Goal: Information Seeking & Learning: Learn about a topic

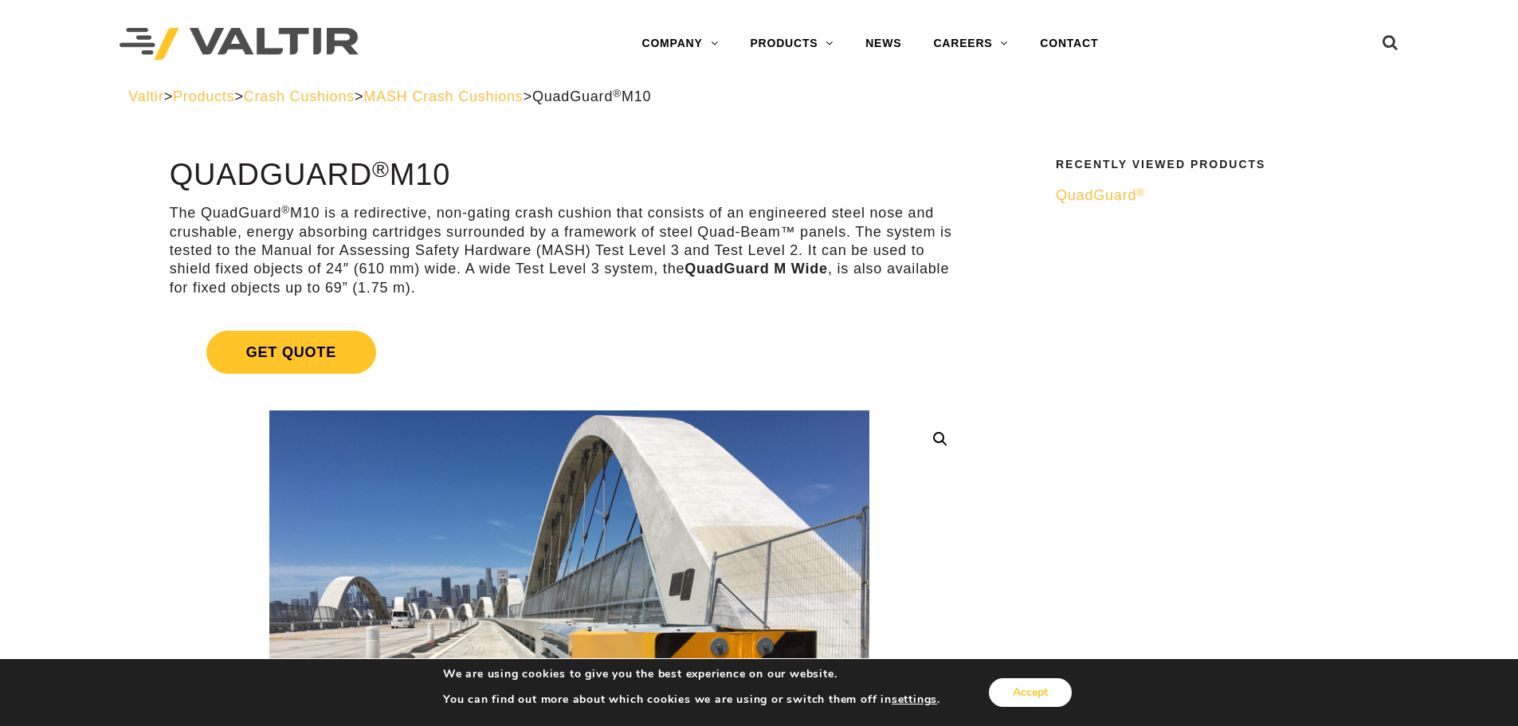
click at [1035, 690] on button "Accept" at bounding box center [1030, 692] width 83 height 29
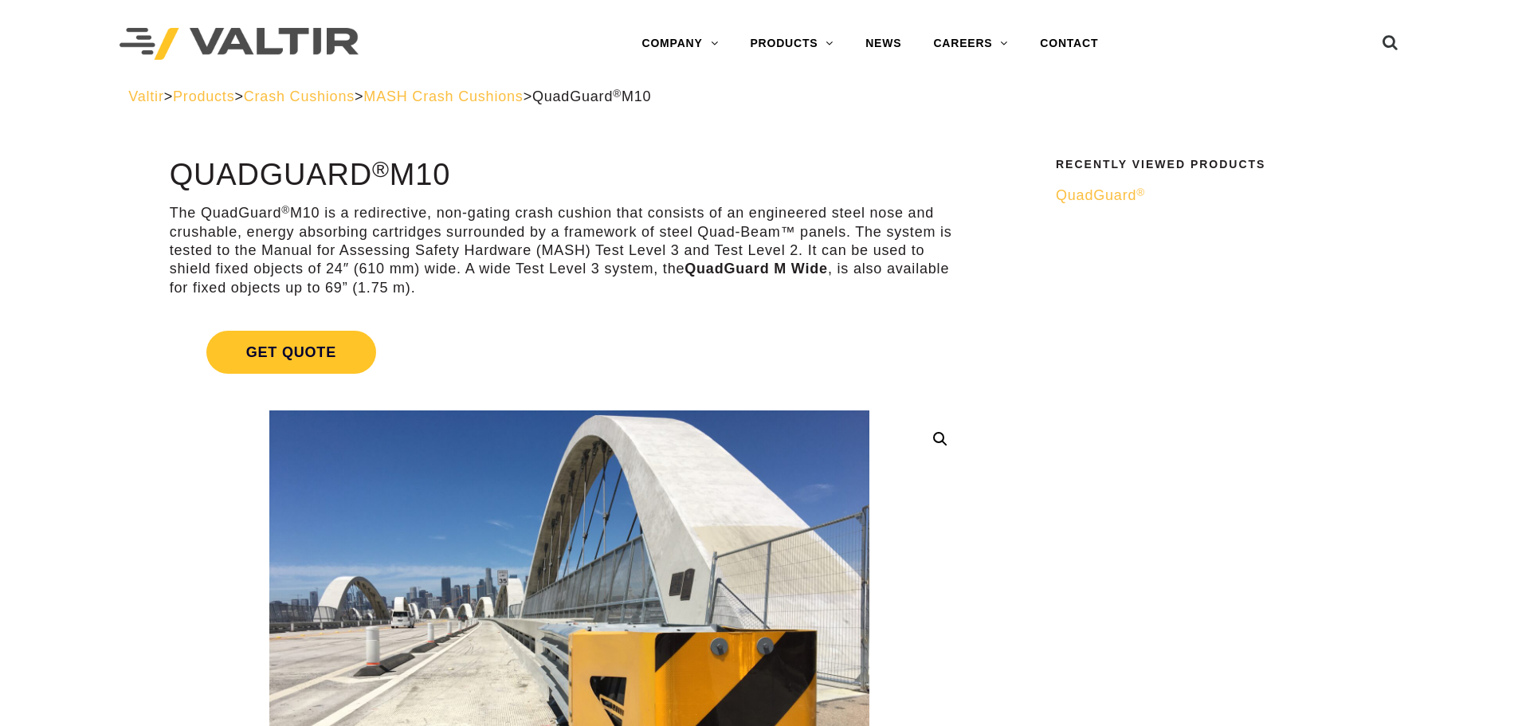
click at [342, 98] on span "Crash Cushions" at bounding box center [299, 96] width 111 height 16
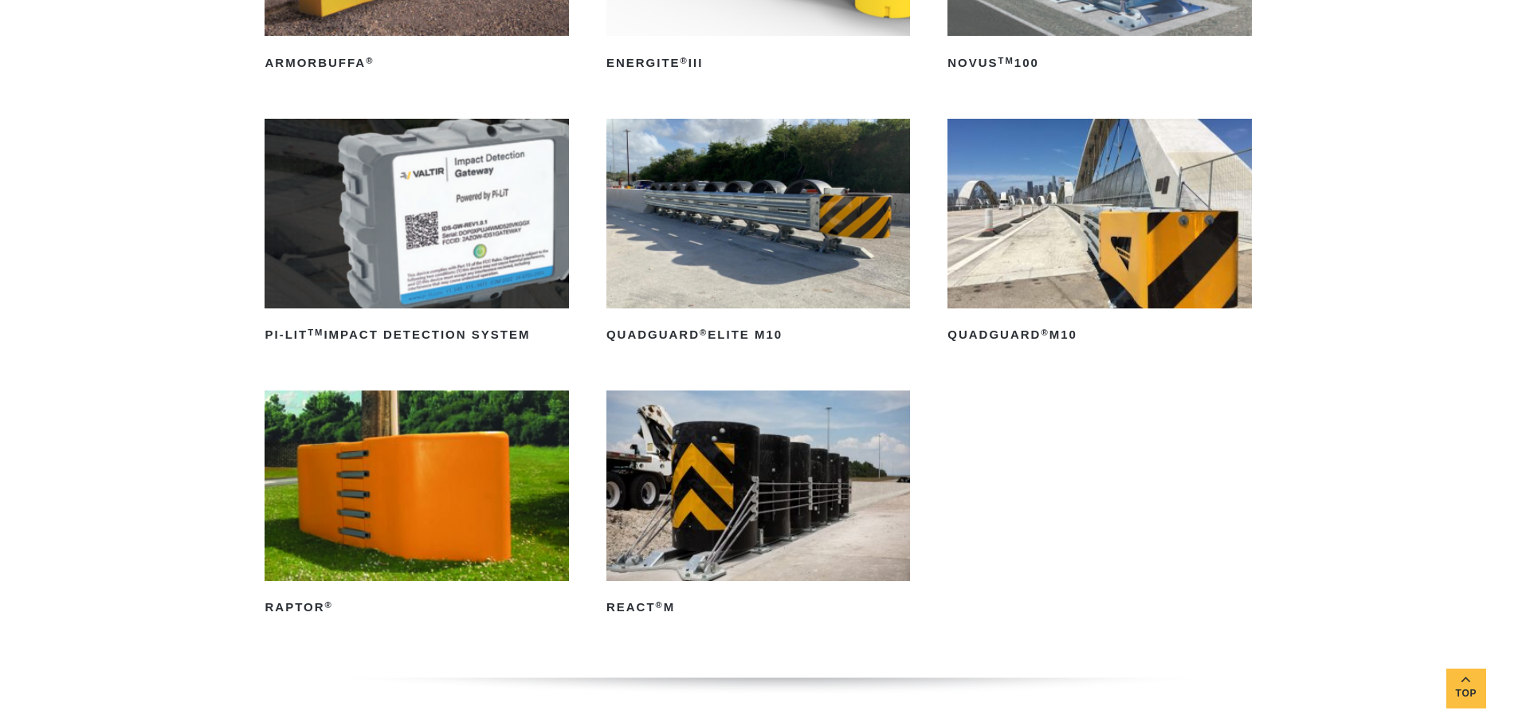
scroll to position [327, 0]
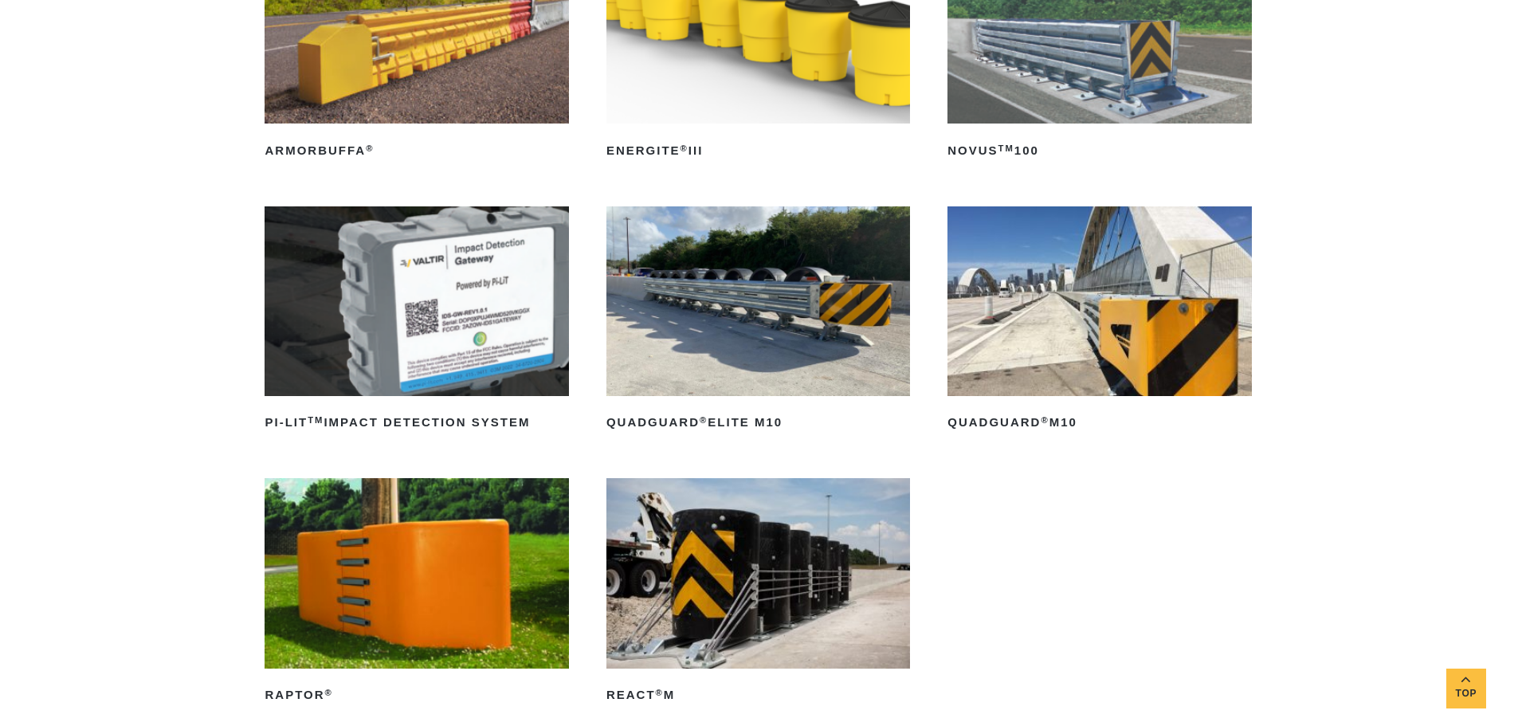
drag, startPoint x: 1525, startPoint y: 42, endPoint x: 1528, endPoint y: 77, distance: 35.2
click at [1061, 337] on img at bounding box center [1099, 301] width 304 height 190
